Goal: Transaction & Acquisition: Download file/media

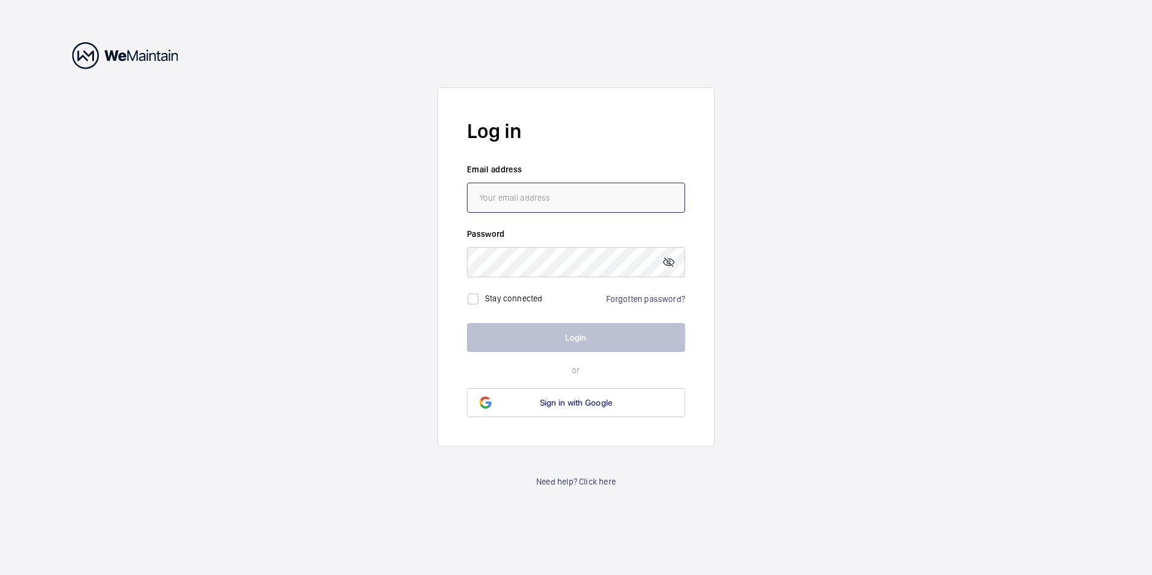
type input "[EMAIL_ADDRESS][DOMAIN_NAME]"
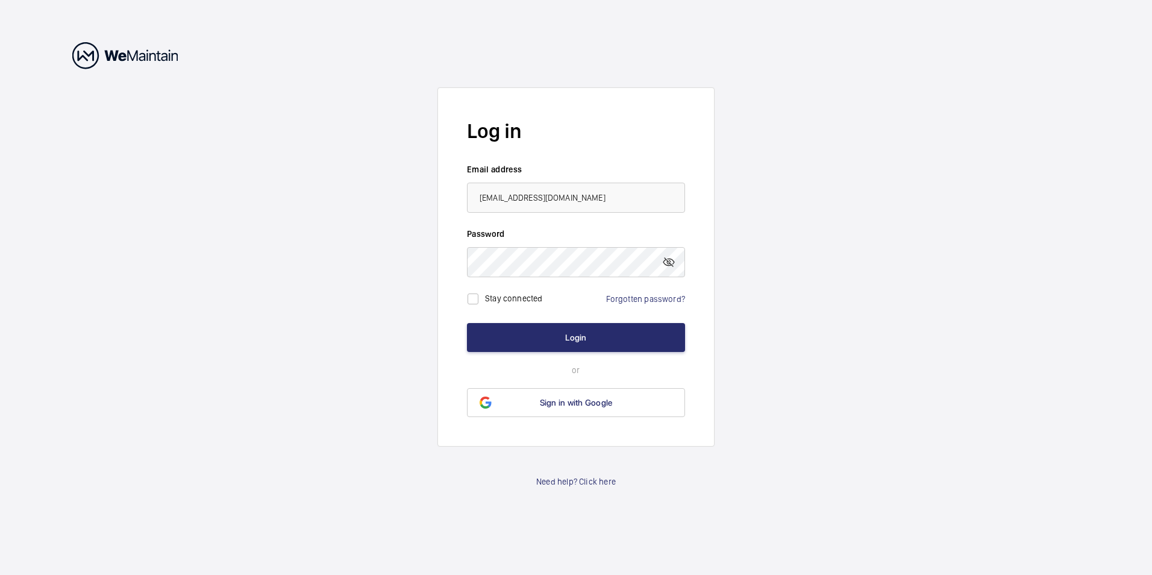
click at [461, 337] on form "Log in Email address [EMAIL_ADDRESS][DOMAIN_NAME] Password Stay connected Forgo…" at bounding box center [575, 266] width 277 height 359
click at [545, 334] on button "Login" at bounding box center [576, 337] width 218 height 29
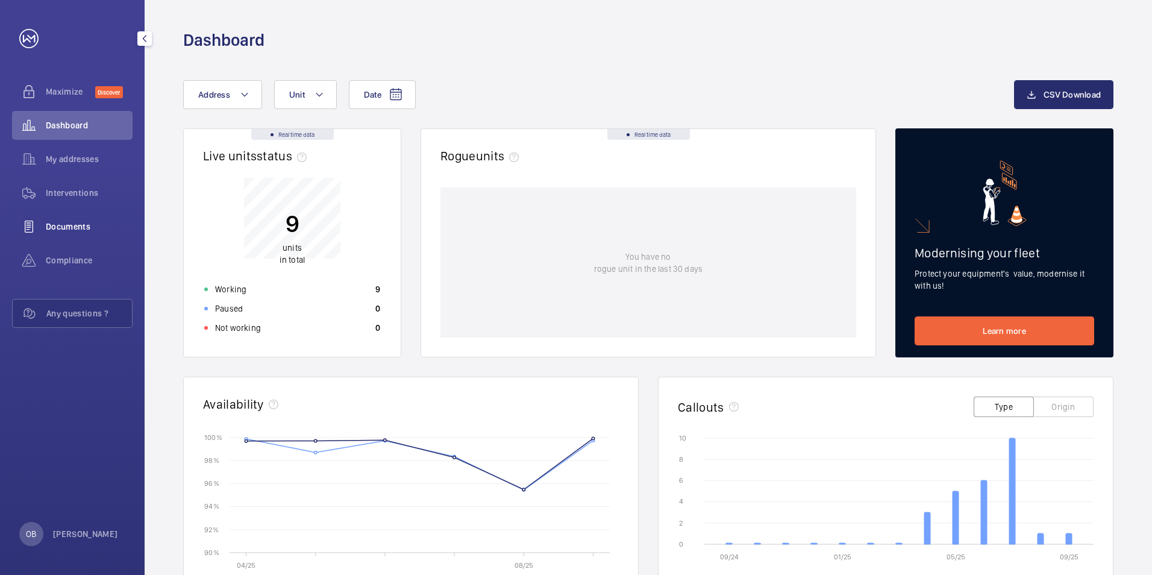
click at [72, 226] on span "Documents" at bounding box center [89, 226] width 87 height 12
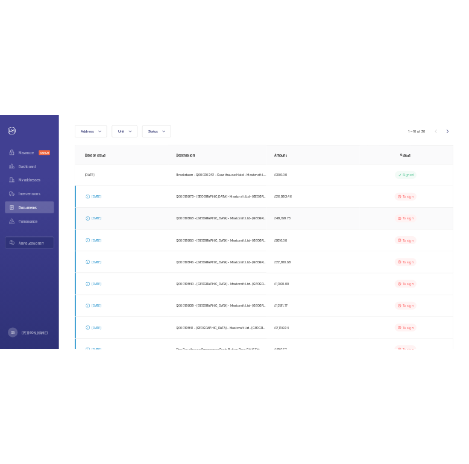
scroll to position [120, 0]
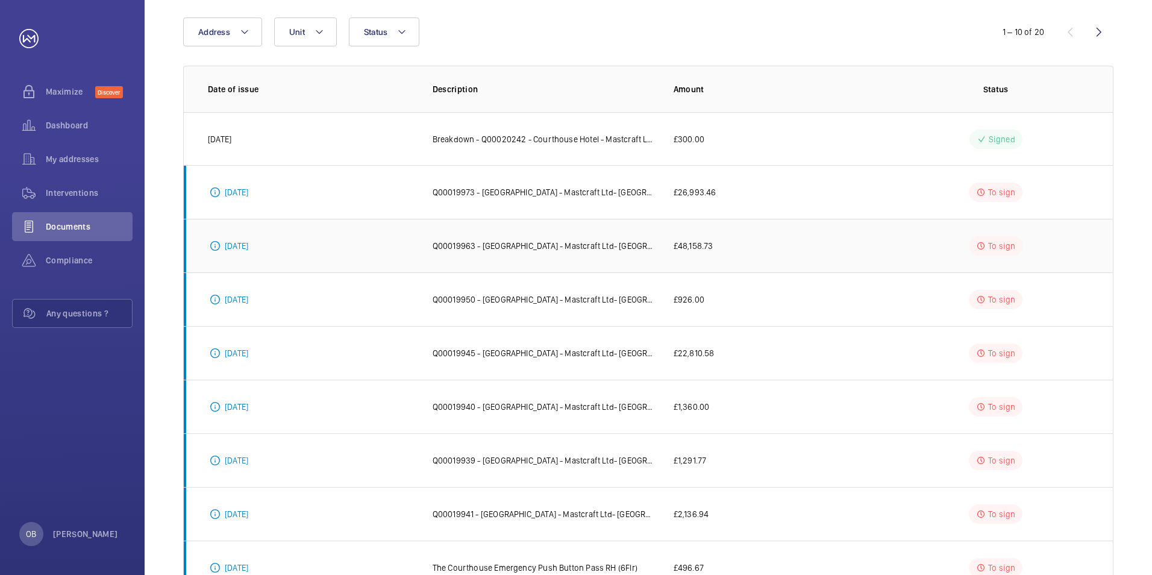
click at [616, 245] on p "Q00019963 - [GEOGRAPHIC_DATA] - Mastcraft Ltd- [GEOGRAPHIC_DATA]" at bounding box center [543, 246] width 222 height 12
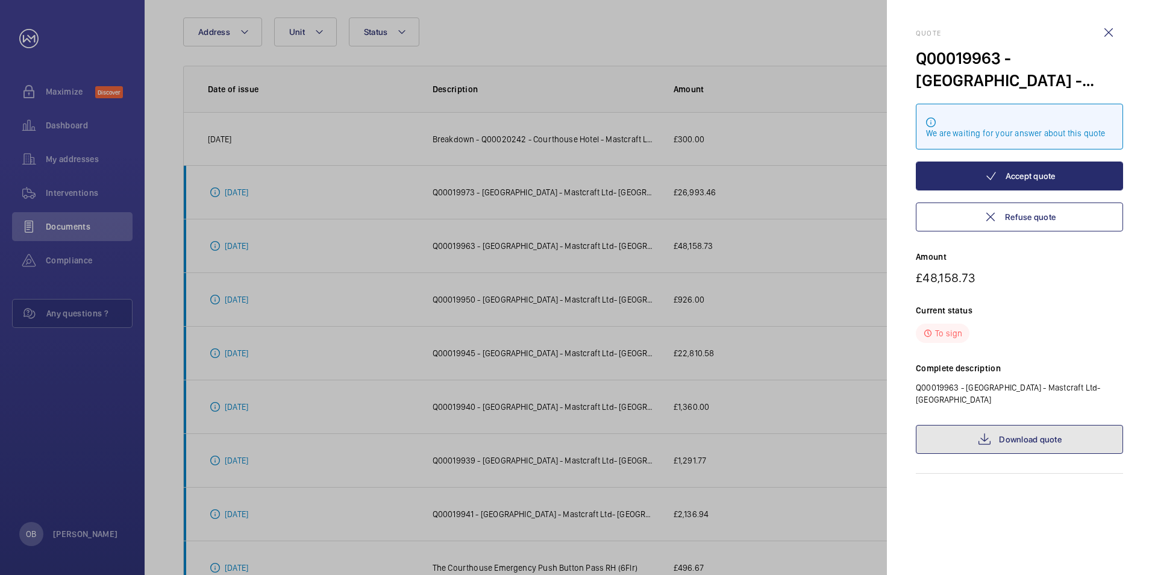
click at [1025, 434] on link "Download quote" at bounding box center [1019, 439] width 207 height 29
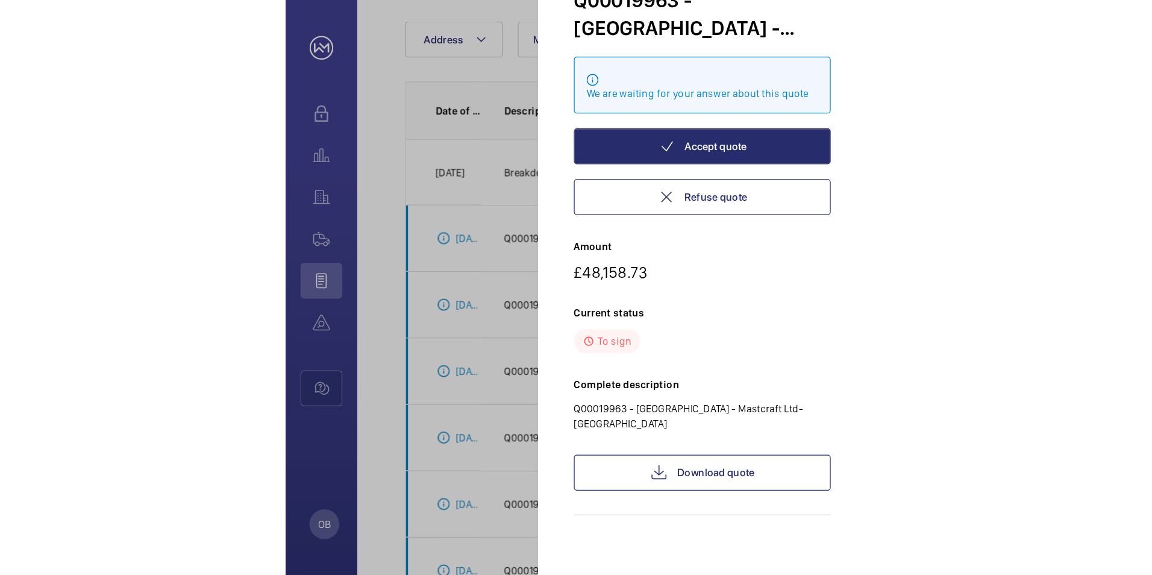
scroll to position [0, 0]
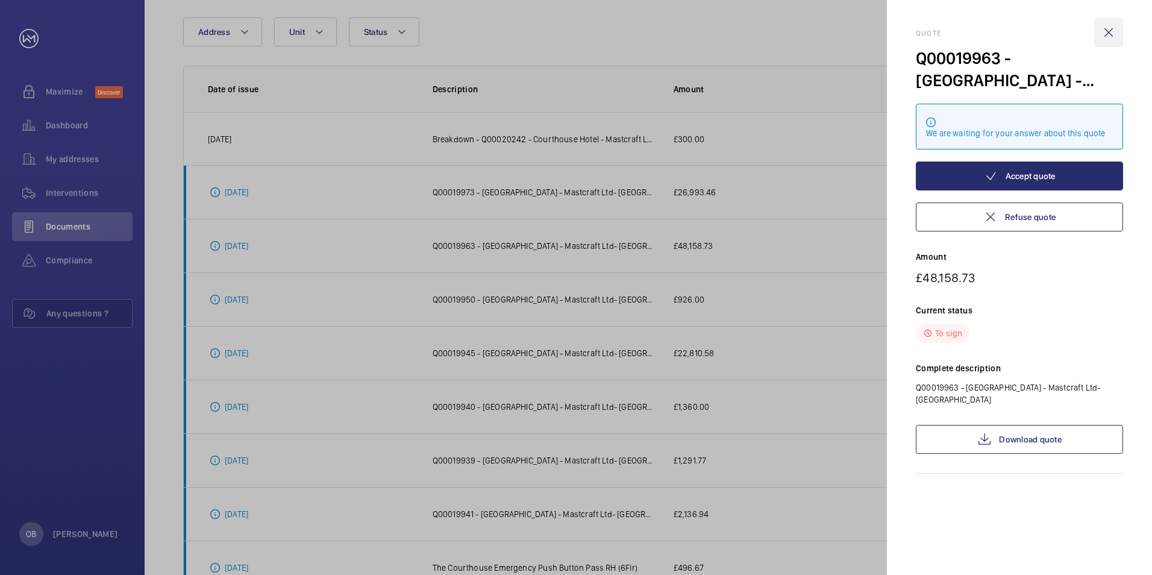
click at [1103, 35] on wm-front-icon-button at bounding box center [1108, 32] width 29 height 29
